Goal: Find specific page/section: Find specific page/section

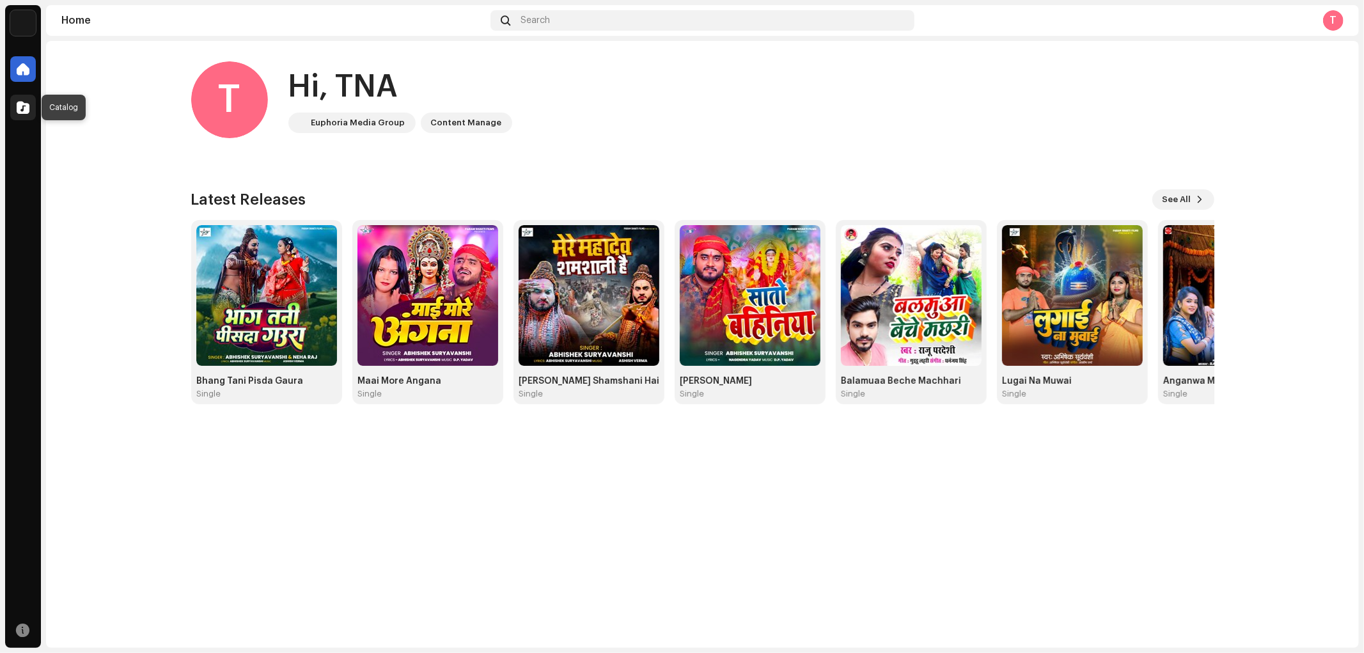
click at [28, 100] on div at bounding box center [23, 108] width 26 height 26
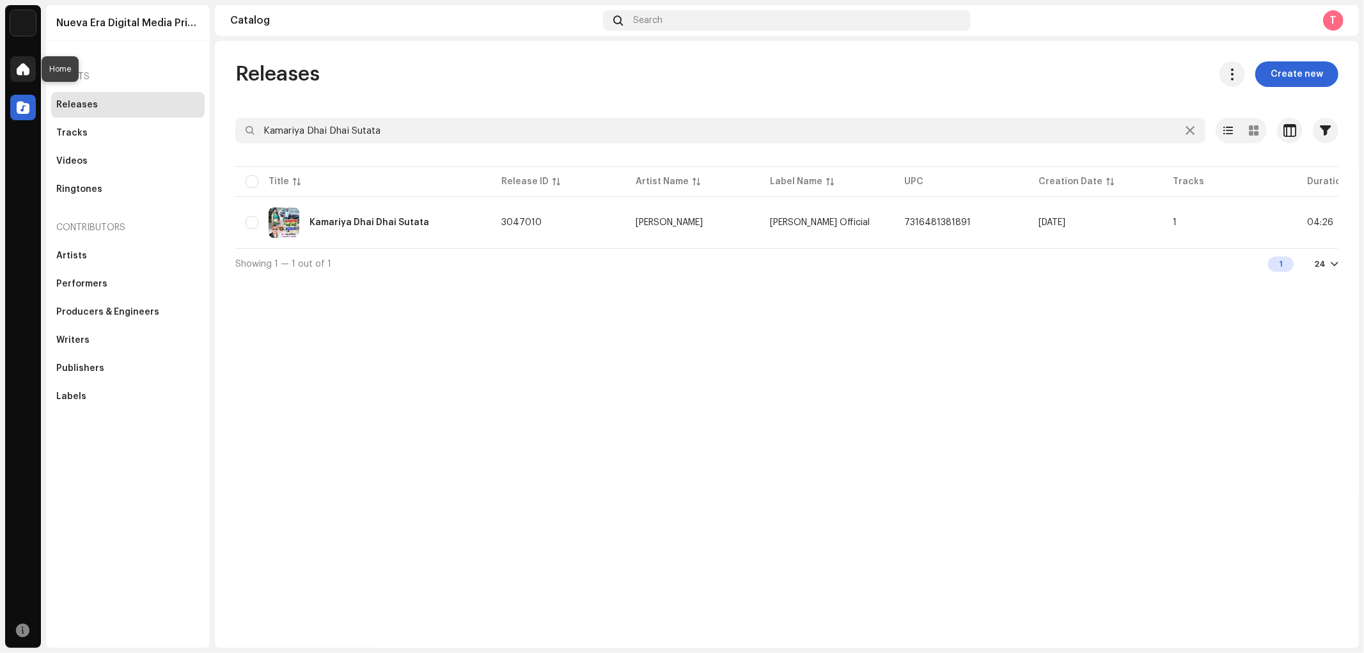
click at [27, 66] on span at bounding box center [23, 69] width 13 height 10
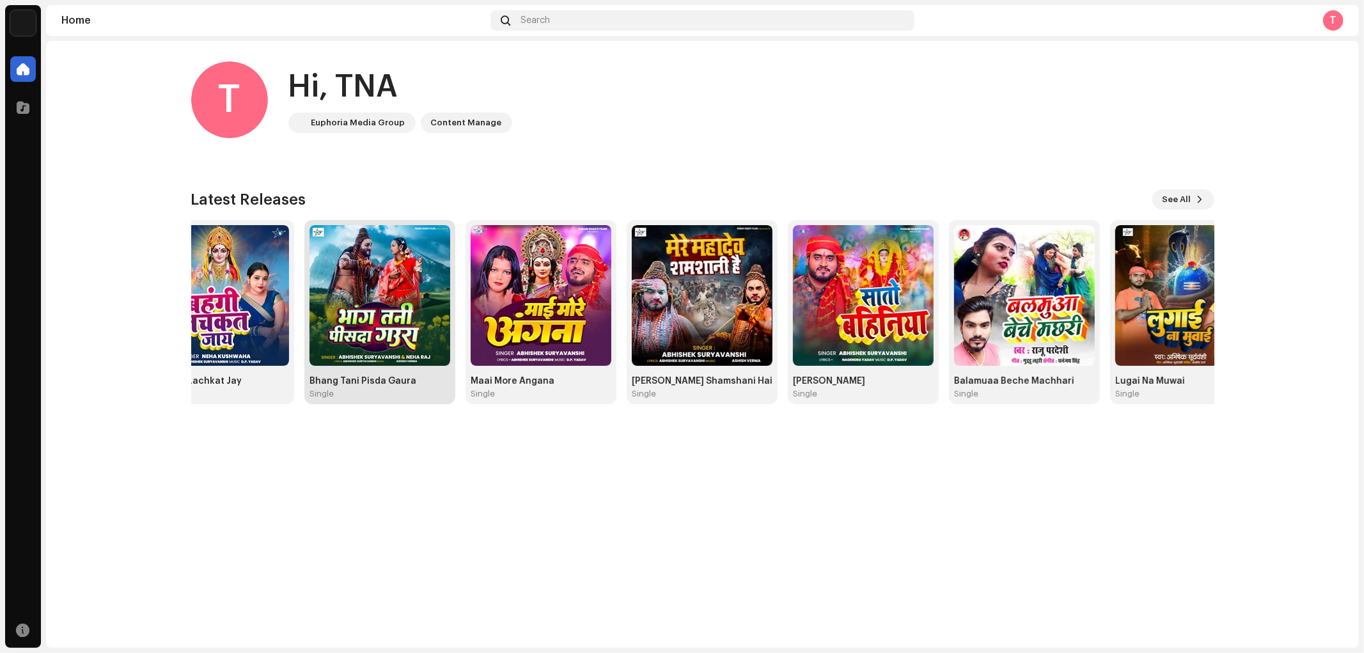
drag, startPoint x: 821, startPoint y: 293, endPoint x: 451, endPoint y: 308, distance: 370.5
click at [451, 308] on div "Bhang Tani Pisda Gaura Single" at bounding box center [379, 312] width 151 height 184
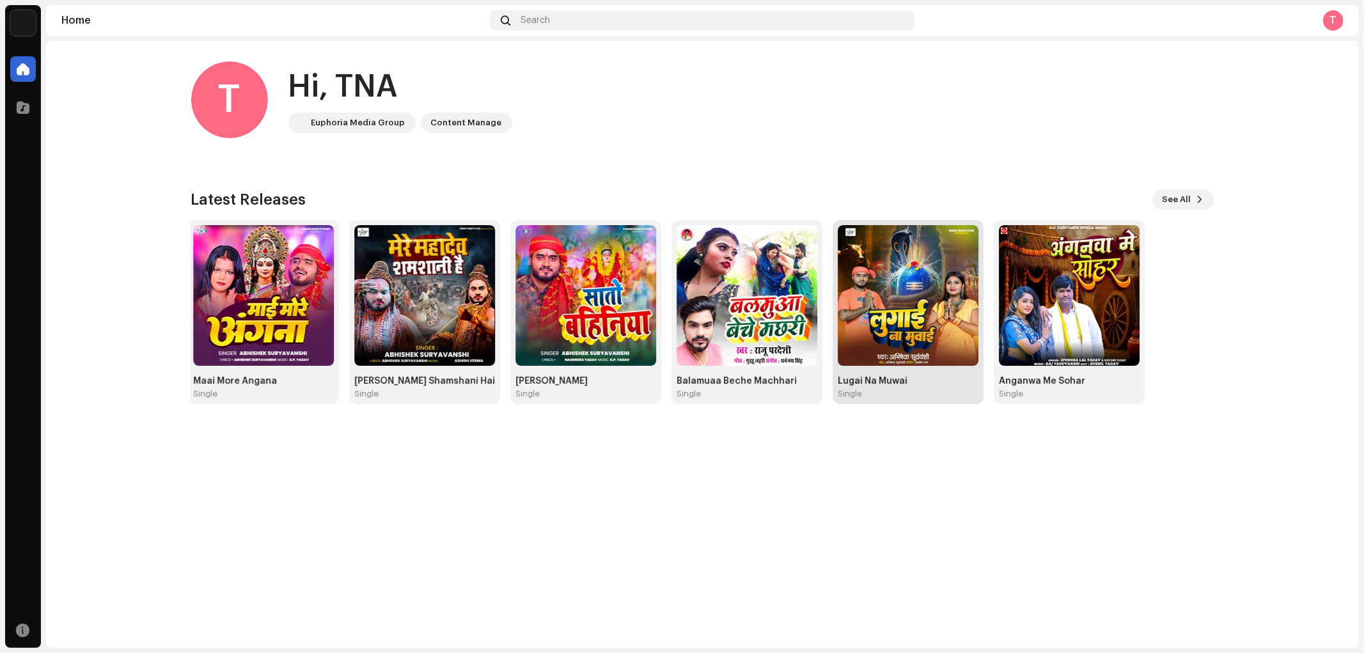
drag, startPoint x: 1196, startPoint y: 303, endPoint x: 860, endPoint y: 320, distance: 336.8
click at [860, 320] on img at bounding box center [908, 295] width 141 height 141
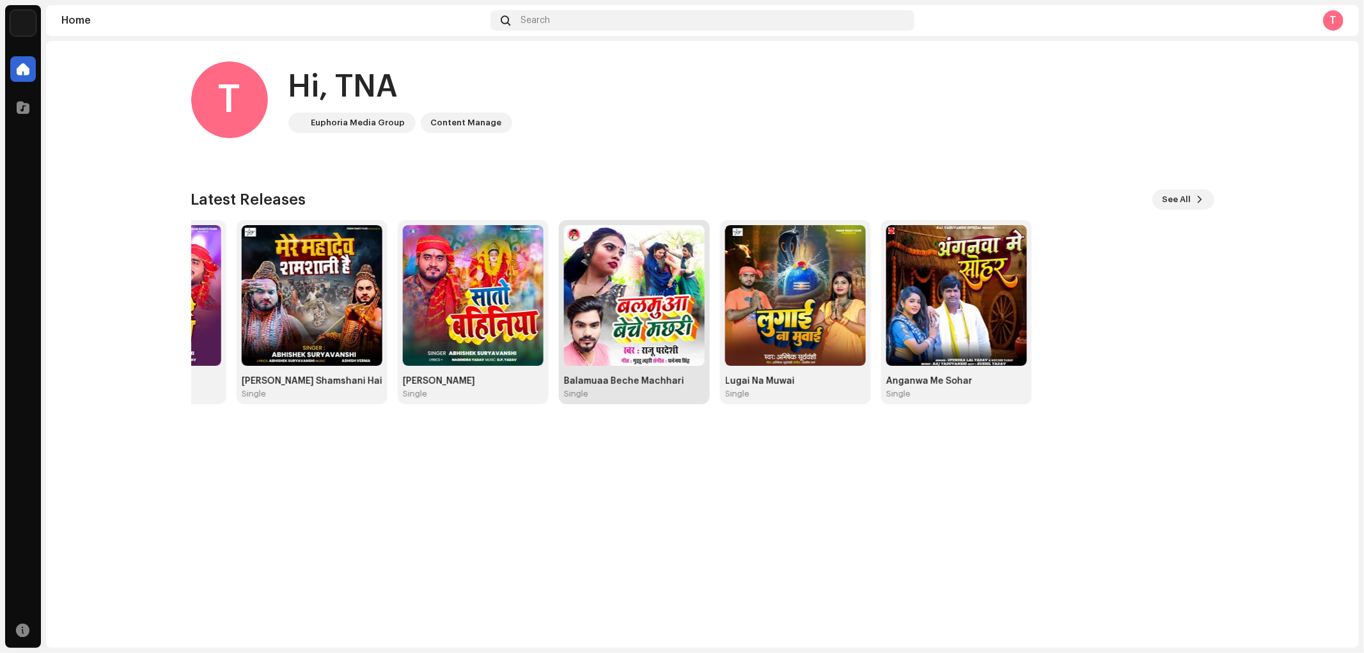
drag, startPoint x: 993, startPoint y: 296, endPoint x: 672, endPoint y: 316, distance: 321.6
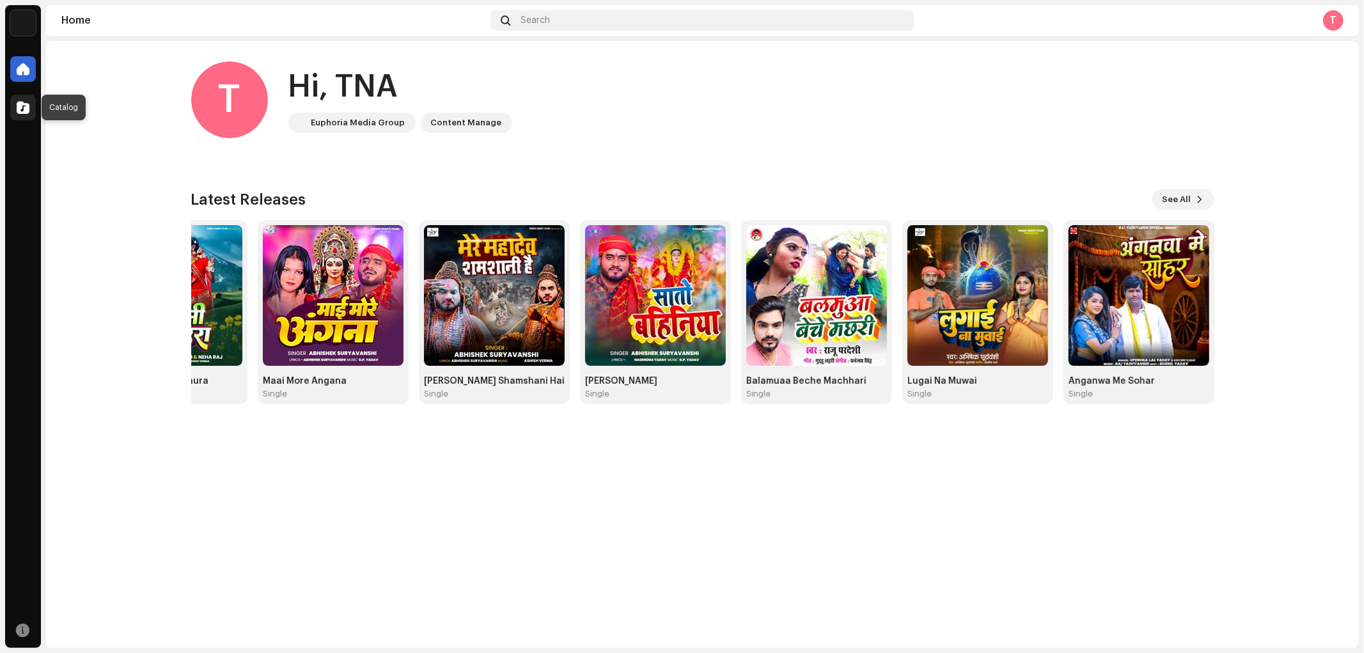
click at [20, 102] on span at bounding box center [23, 107] width 13 height 10
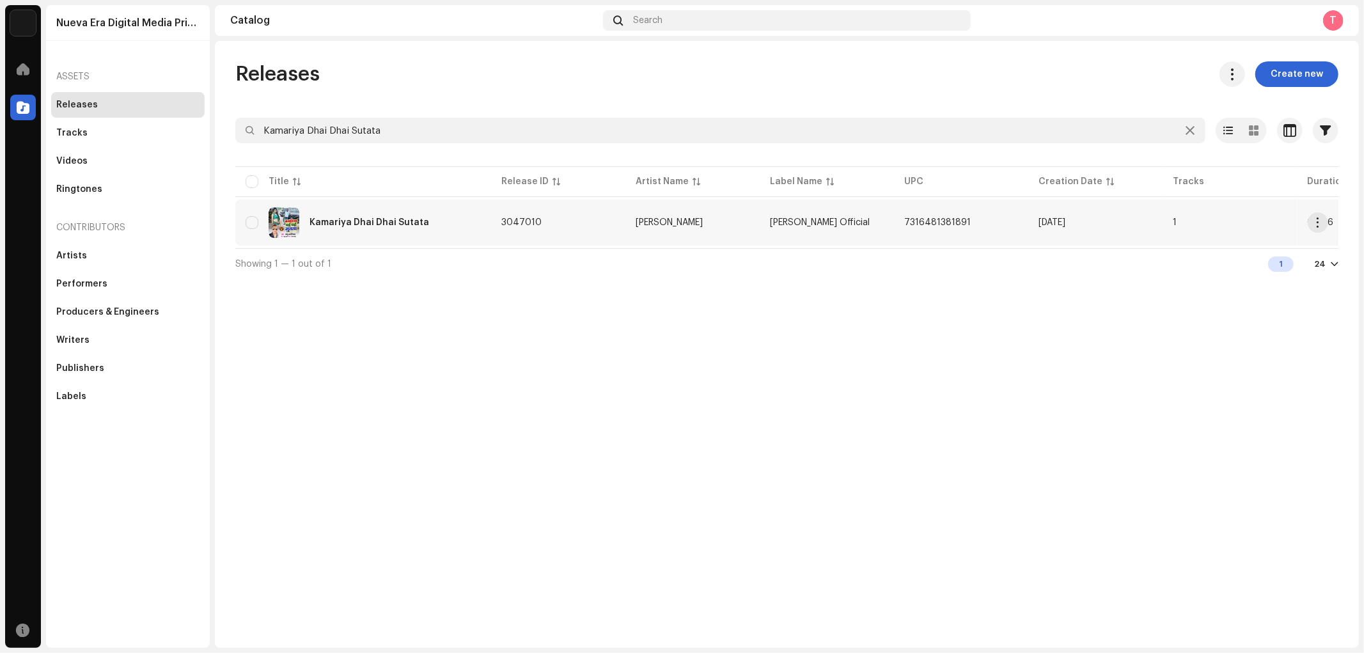
click at [391, 223] on div "Kamariya Dhai Dhai Sutata" at bounding box center [370, 222] width 120 height 9
